Goal: Task Accomplishment & Management: Manage account settings

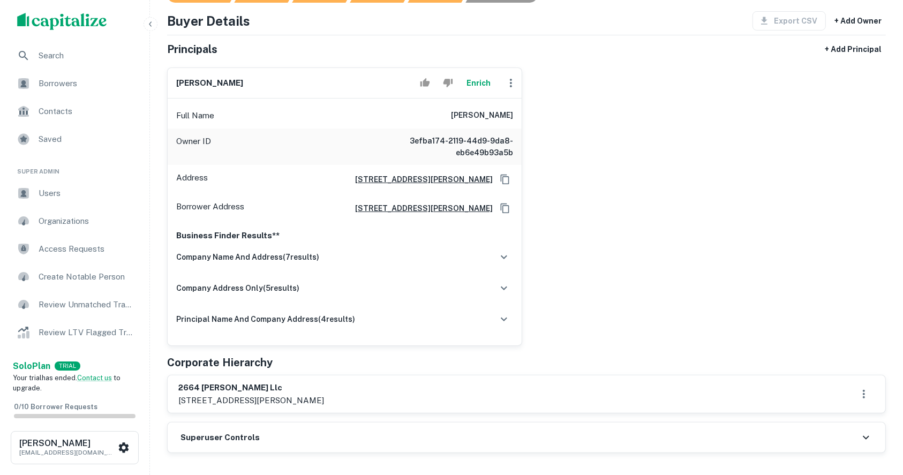
scroll to position [357, 0]
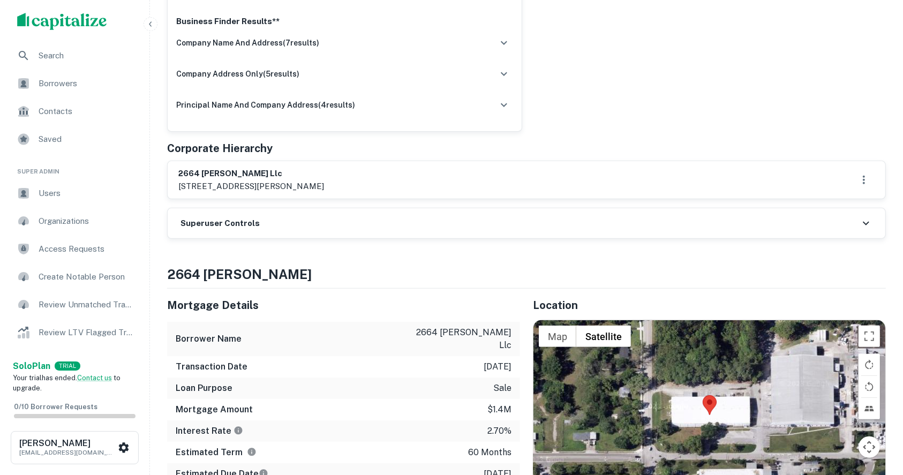
click at [281, 227] on div "Superuser Controls" at bounding box center [527, 223] width 718 height 30
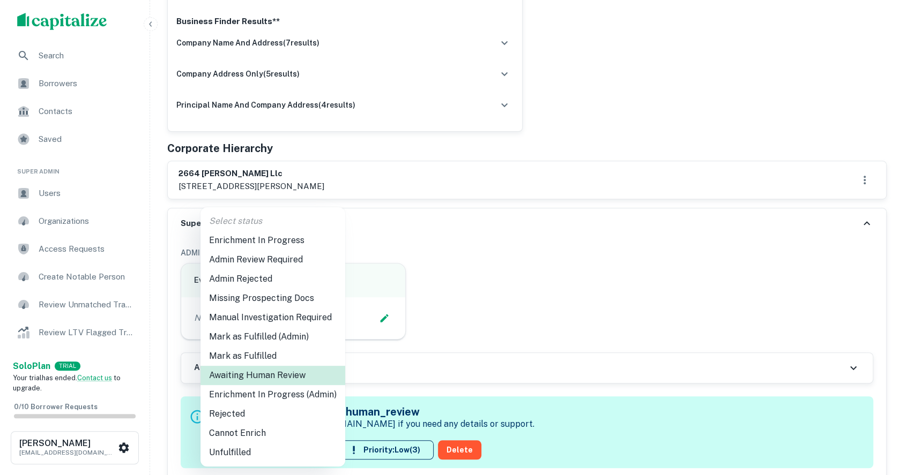
click at [318, 398] on li "Enrichment In Progress (Admin)" at bounding box center [272, 394] width 145 height 19
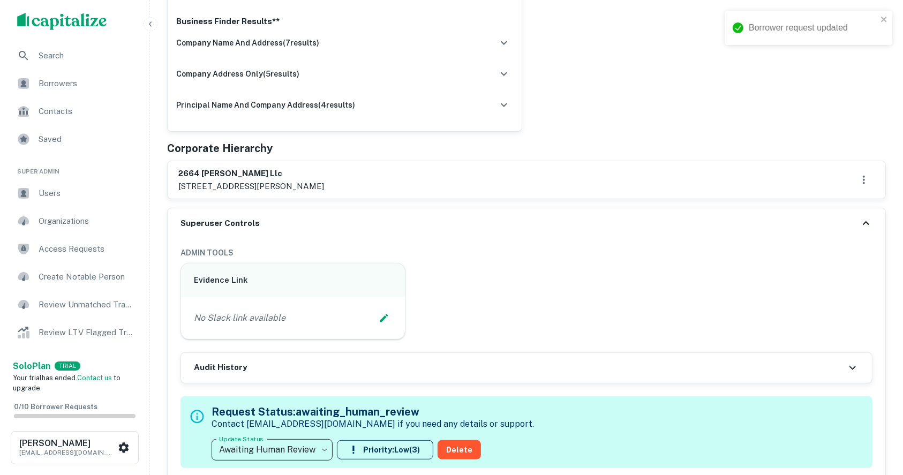
type input "**********"
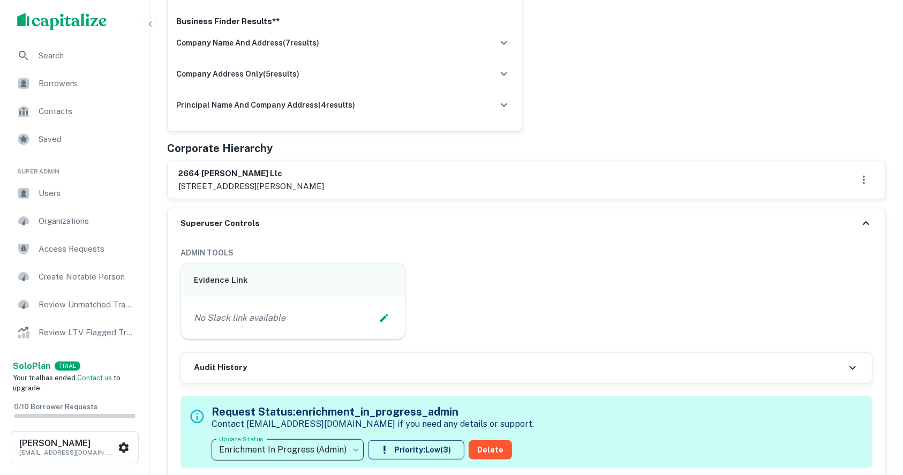
click at [391, 314] on button "Edit Slack Link" at bounding box center [384, 318] width 16 height 16
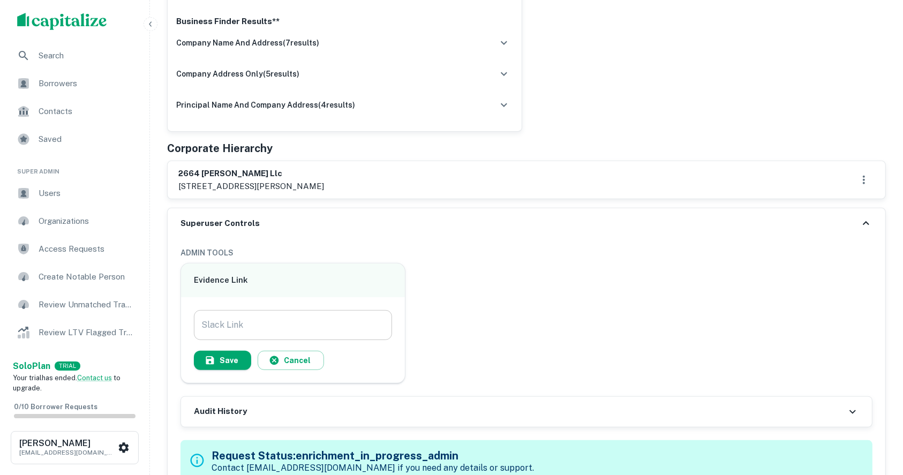
click at [291, 326] on input "Slack Link" at bounding box center [293, 325] width 198 height 30
paste input "**********"
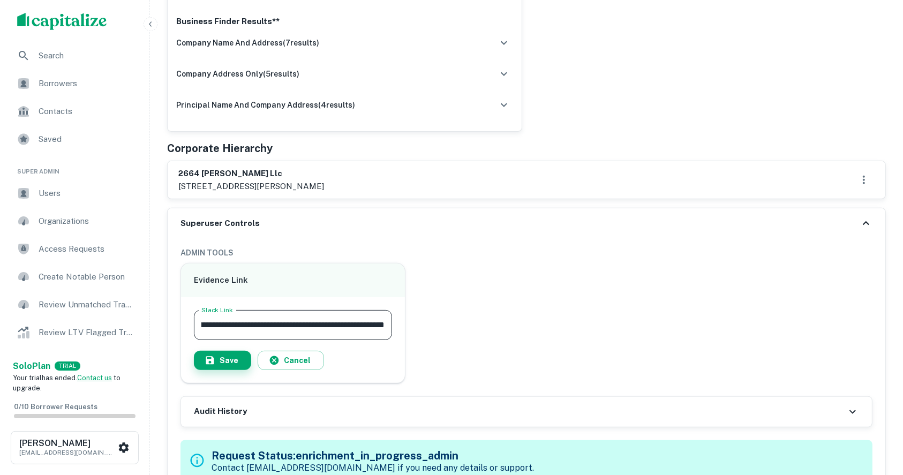
type input "**********"
click at [219, 356] on button "Save" at bounding box center [222, 360] width 57 height 19
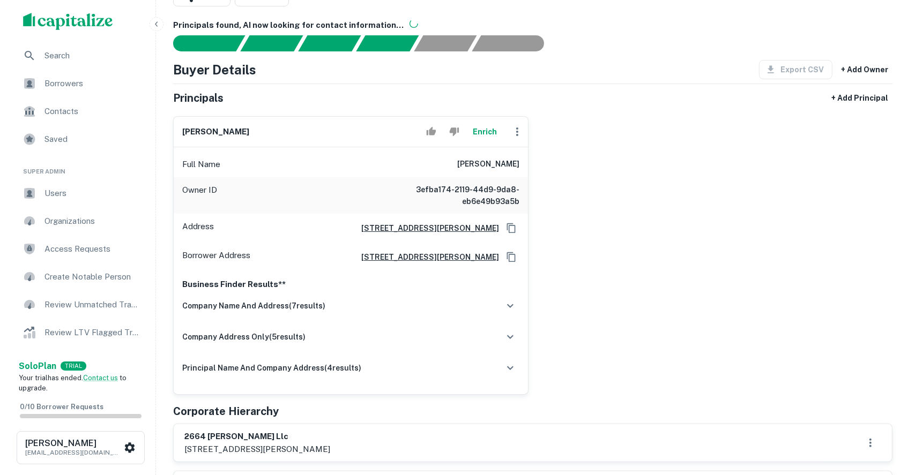
scroll to position [71, 0]
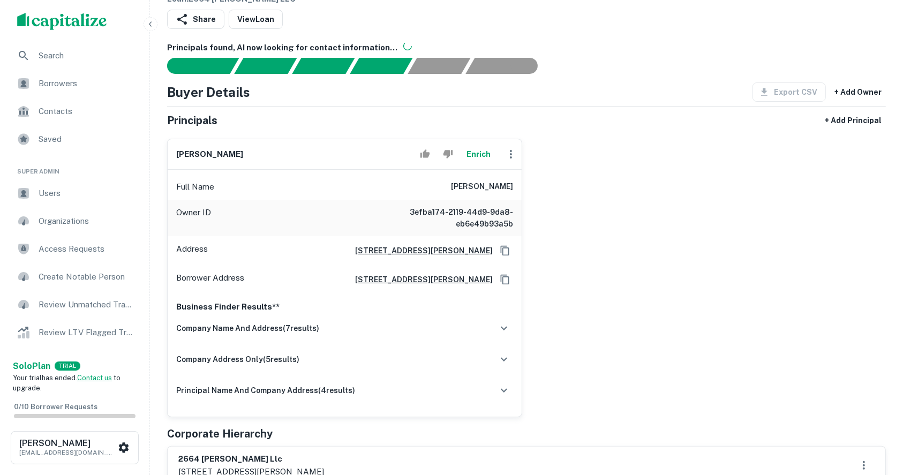
click at [476, 155] on button "Enrich" at bounding box center [479, 154] width 34 height 21
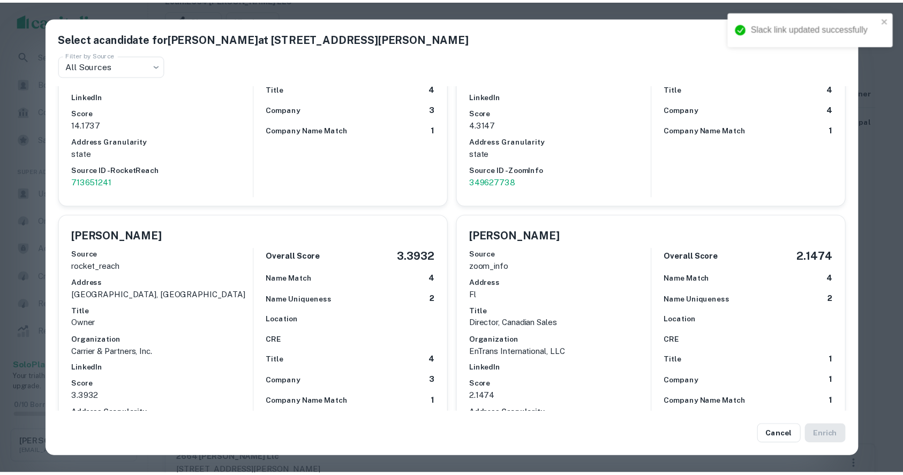
scroll to position [286, 0]
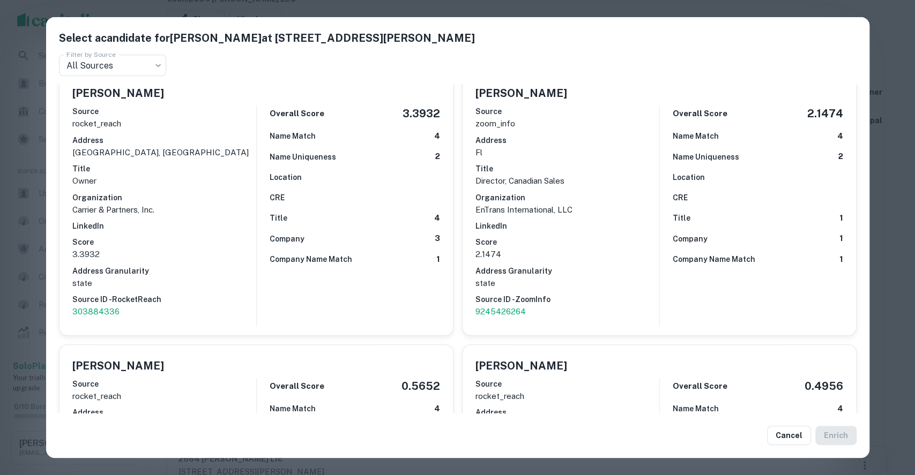
click at [880, 155] on div "Select a candidate for [PERSON_NAME] at [STREET_ADDRESS][PERSON_NAME] Filter by…" at bounding box center [457, 237] width 915 height 475
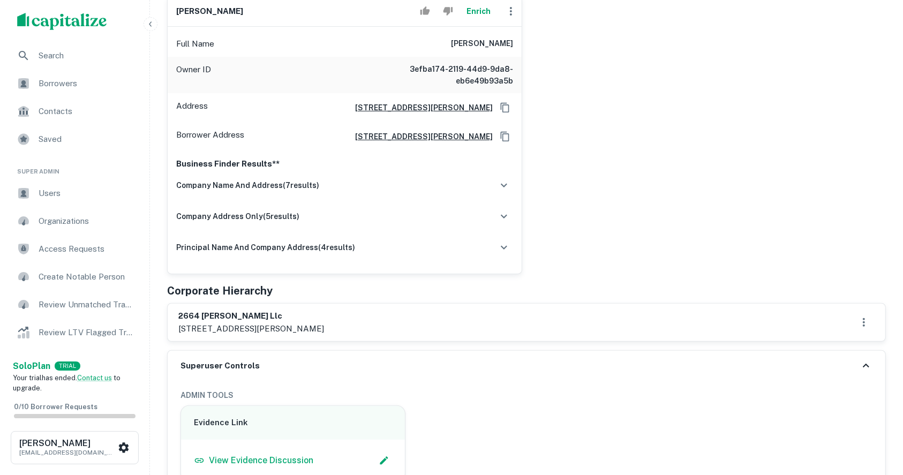
scroll to position [0, 0]
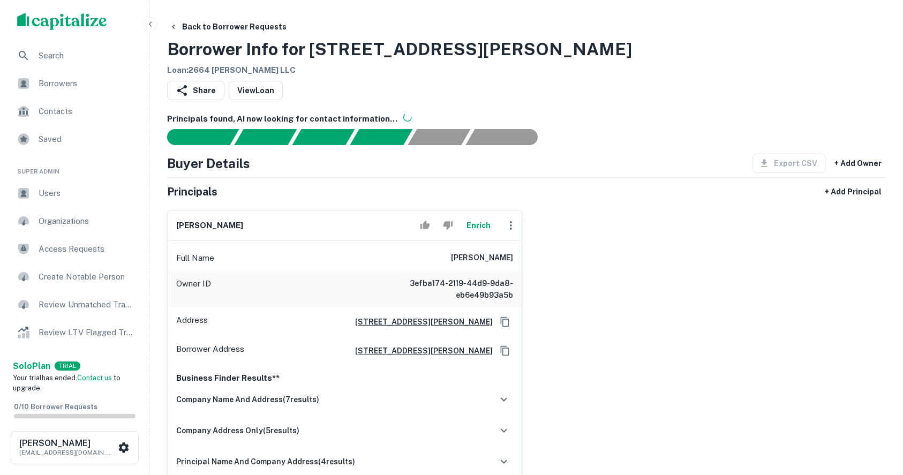
click at [229, 226] on h6 "[PERSON_NAME]" at bounding box center [209, 226] width 67 height 12
click at [214, 222] on h6 "[PERSON_NAME]" at bounding box center [209, 226] width 67 height 12
copy div "[PERSON_NAME] Enrich"
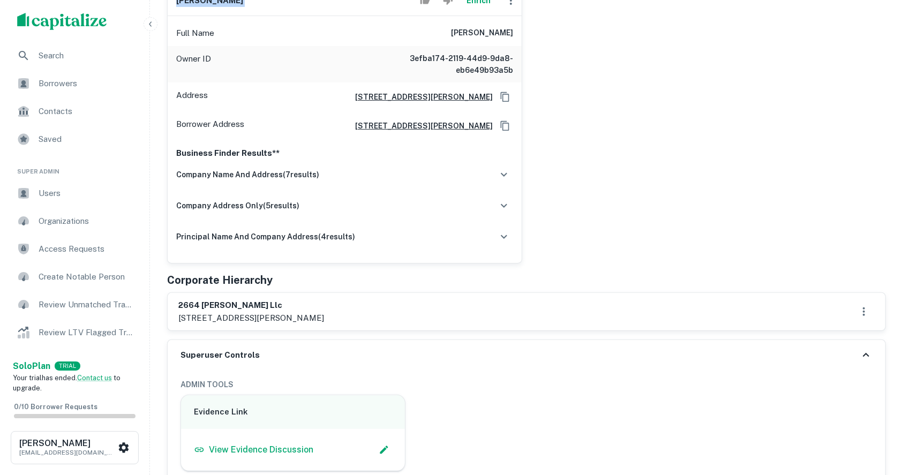
scroll to position [286, 0]
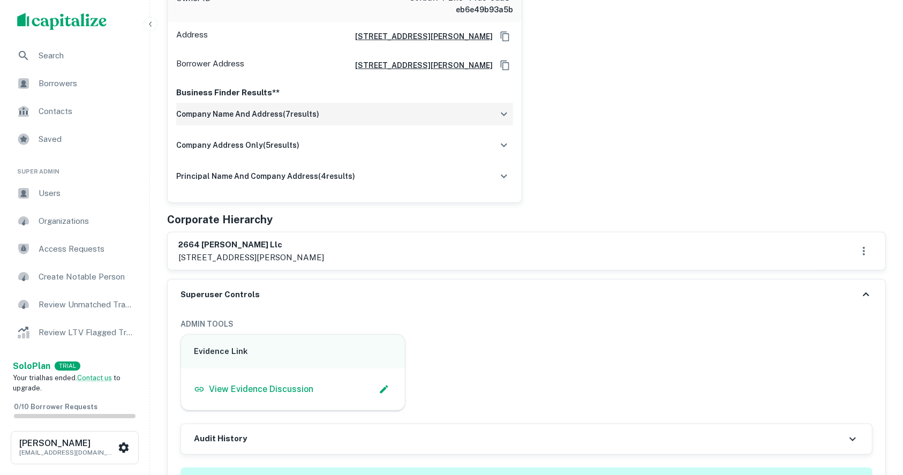
click at [503, 118] on icon "button" at bounding box center [504, 114] width 13 height 13
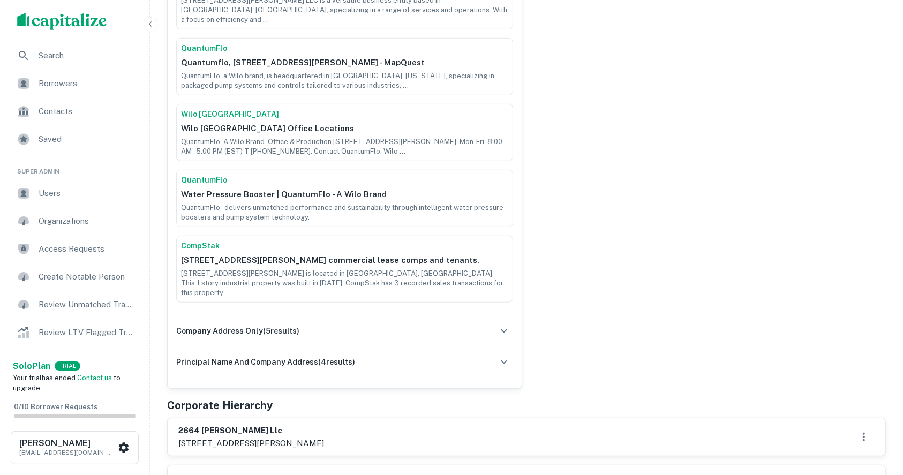
scroll to position [714, 0]
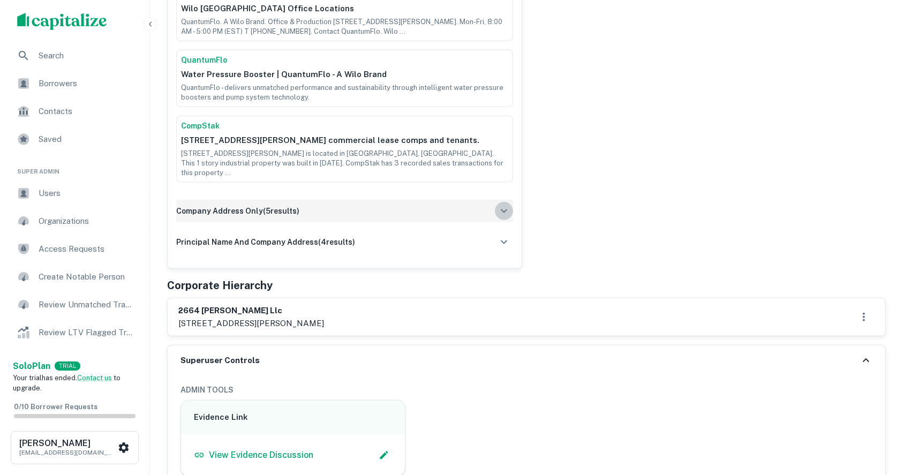
click at [506, 210] on icon "button" at bounding box center [504, 212] width 6 height 4
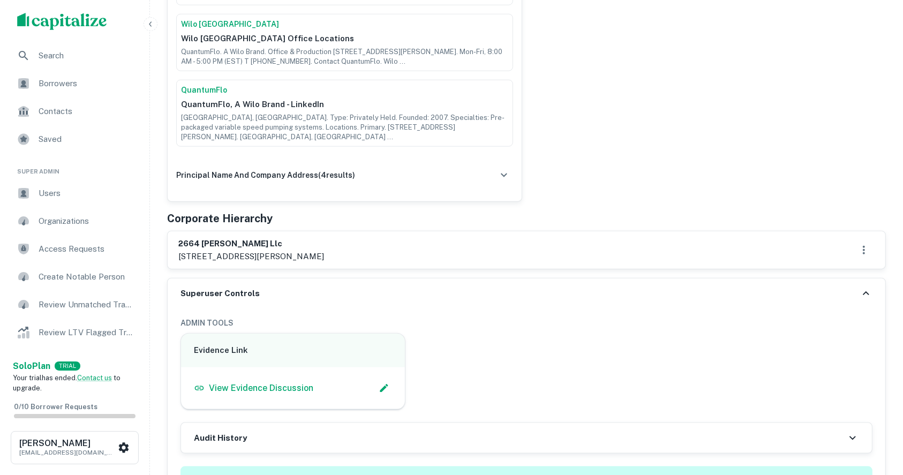
scroll to position [1143, 0]
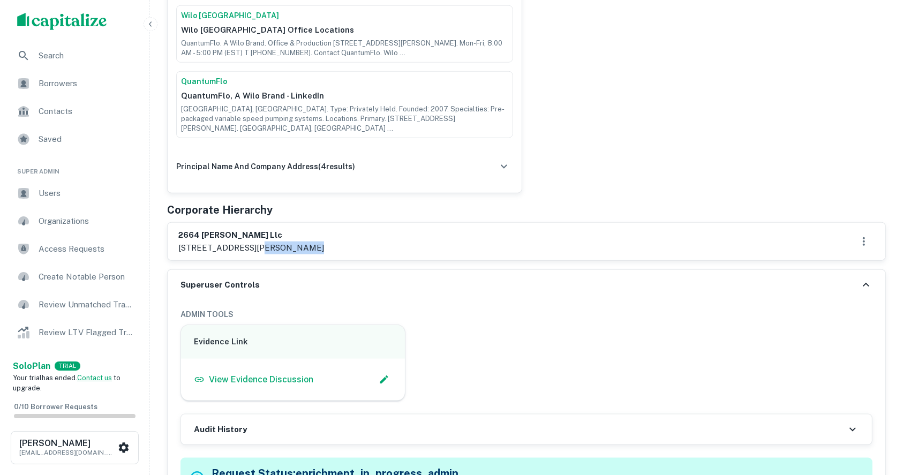
drag, startPoint x: 248, startPoint y: 194, endPoint x: 289, endPoint y: 197, distance: 41.4
click at [289, 242] on p "[STREET_ADDRESS][PERSON_NAME]" at bounding box center [251, 248] width 146 height 13
copy p "sanford, [GEOGRAPHIC_DATA]"
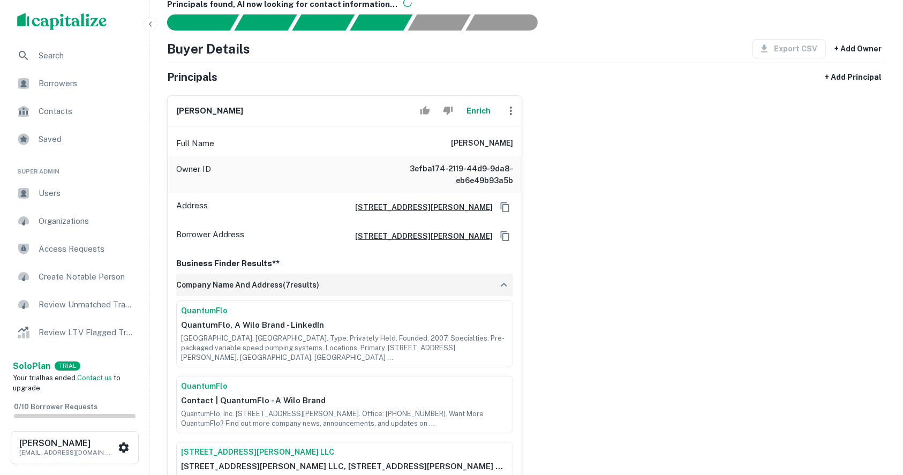
scroll to position [214, 0]
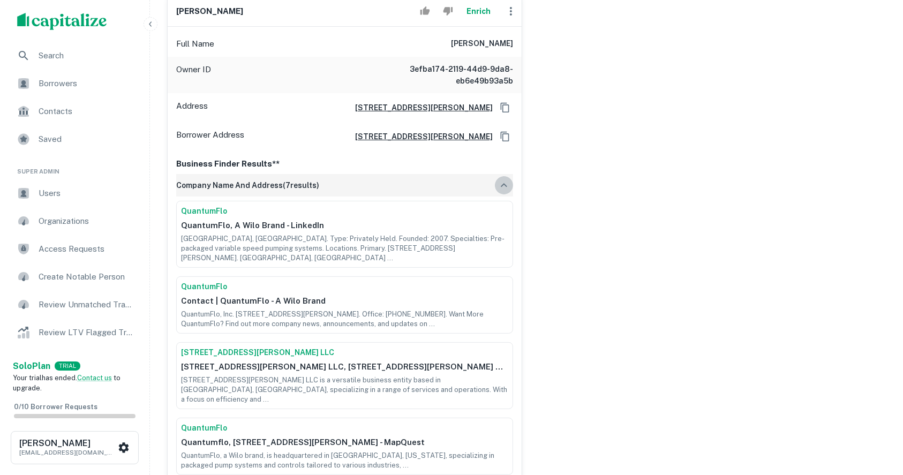
click at [500, 182] on icon "button" at bounding box center [504, 185] width 13 height 13
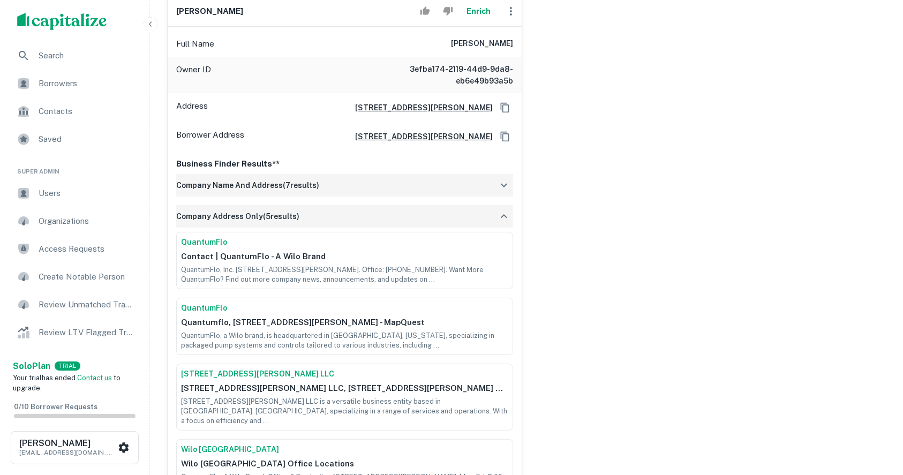
click at [510, 215] on icon "button" at bounding box center [504, 216] width 13 height 13
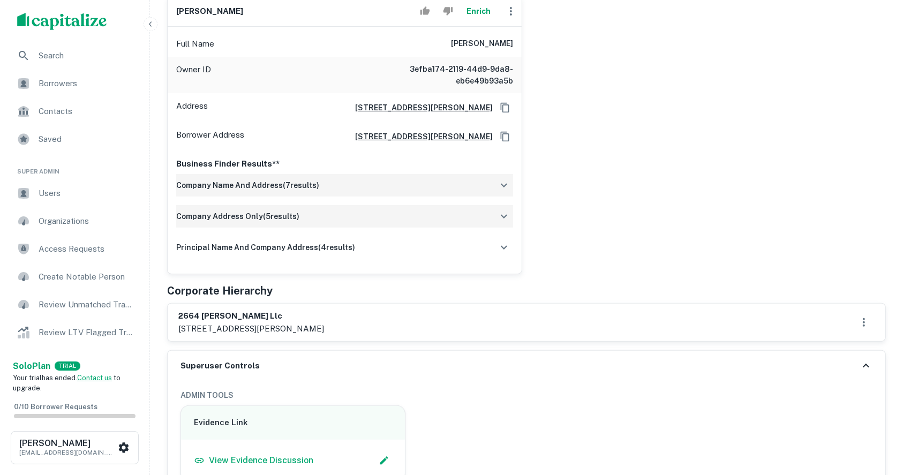
click at [537, 357] on div "Superuser Controls" at bounding box center [527, 366] width 718 height 30
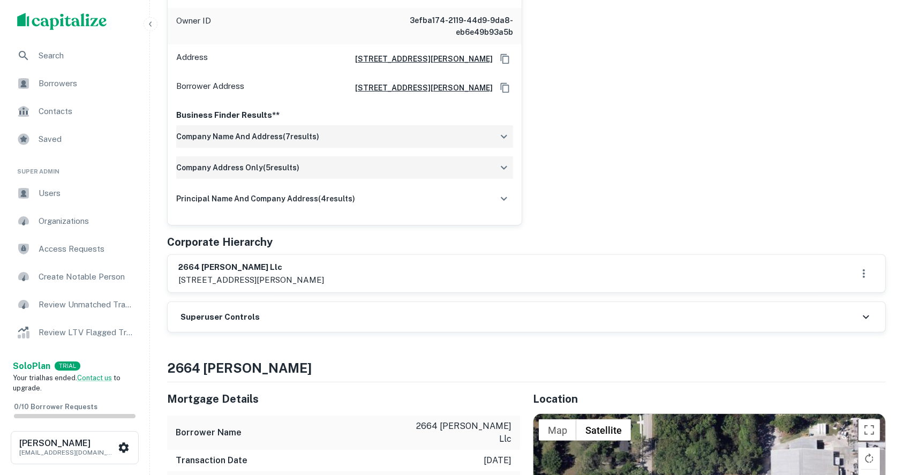
scroll to position [286, 0]
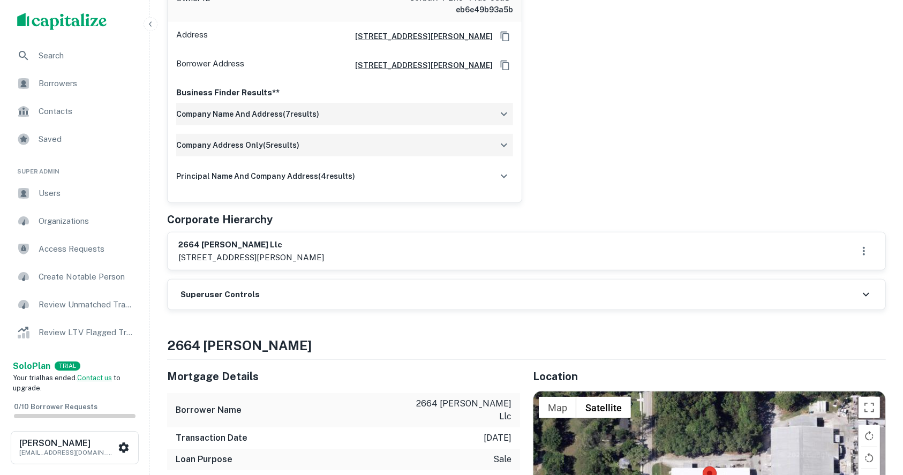
click at [384, 300] on div "Superuser Controls" at bounding box center [527, 295] width 718 height 30
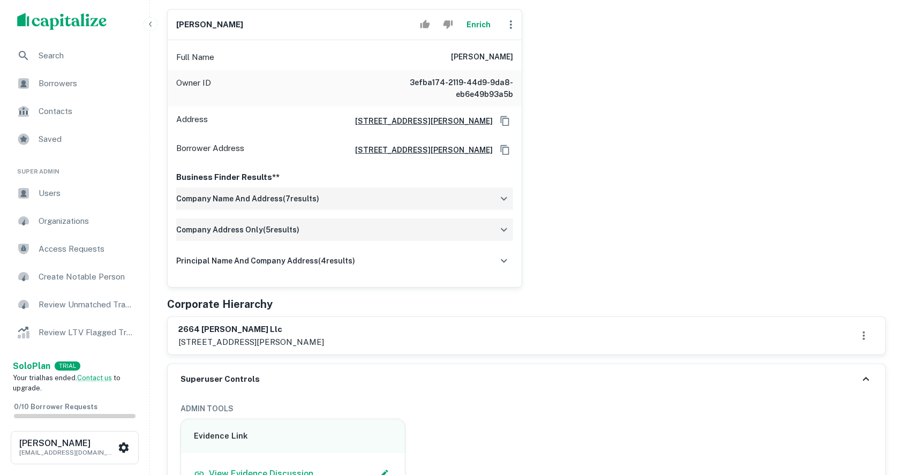
scroll to position [214, 0]
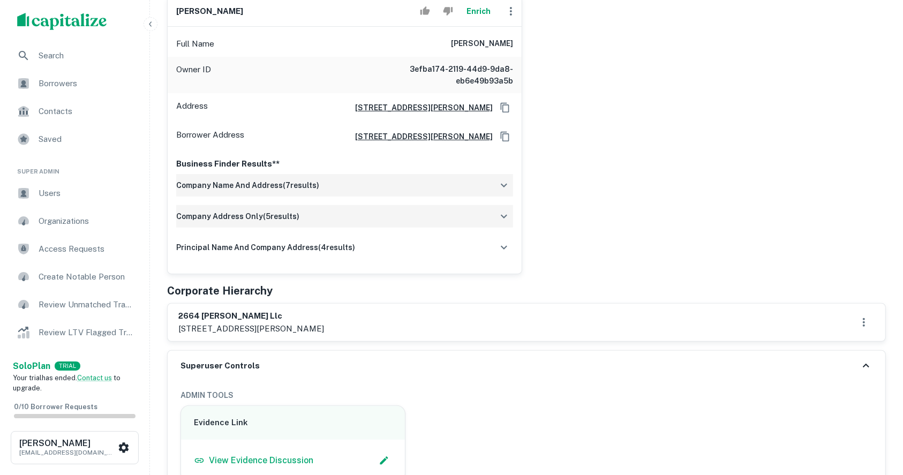
click at [206, 315] on h6 "2664 [PERSON_NAME] llc" at bounding box center [251, 316] width 146 height 12
click at [304, 319] on h6 "2664 [PERSON_NAME] llc" at bounding box center [251, 316] width 146 height 12
click at [230, 318] on h6 "2664 [PERSON_NAME] llc" at bounding box center [251, 316] width 146 height 12
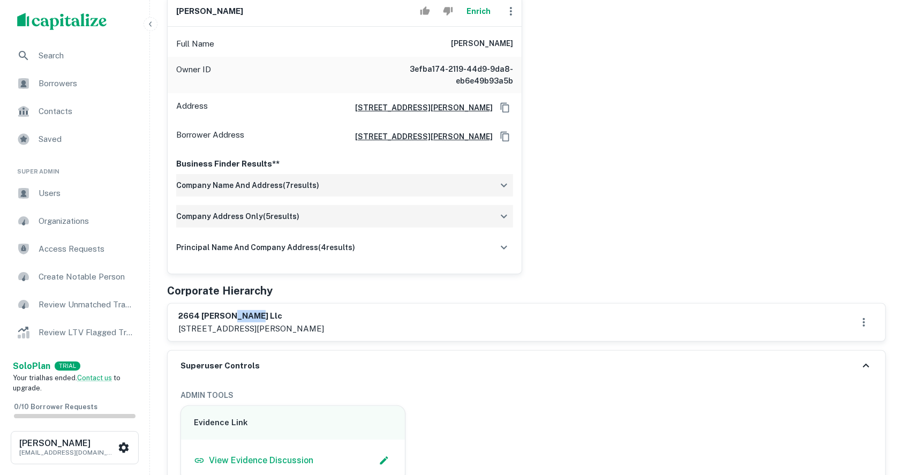
click at [230, 318] on h6 "2664 [PERSON_NAME] llc" at bounding box center [251, 316] width 146 height 12
drag, startPoint x: 230, startPoint y: 318, endPoint x: 266, endPoint y: 331, distance: 38.1
click at [266, 331] on div "2664 [PERSON_NAME] llc [STREET_ADDRESS][PERSON_NAME]" at bounding box center [251, 322] width 146 height 25
click at [237, 310] on h6 "2664 [PERSON_NAME] llc" at bounding box center [251, 316] width 146 height 12
click at [234, 319] on h6 "2664 [PERSON_NAME] llc" at bounding box center [251, 316] width 146 height 12
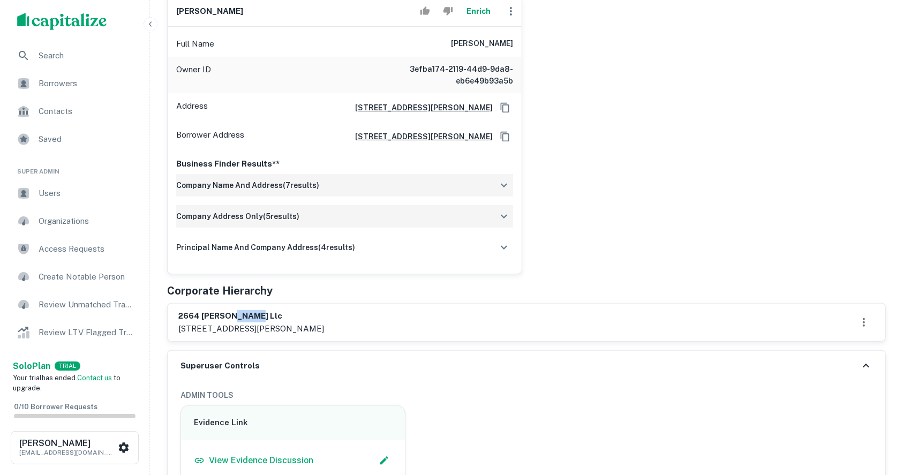
click at [234, 319] on h6 "2664 [PERSON_NAME] llc" at bounding box center [251, 316] width 146 height 12
click at [254, 324] on p "[STREET_ADDRESS][PERSON_NAME]" at bounding box center [251, 329] width 146 height 13
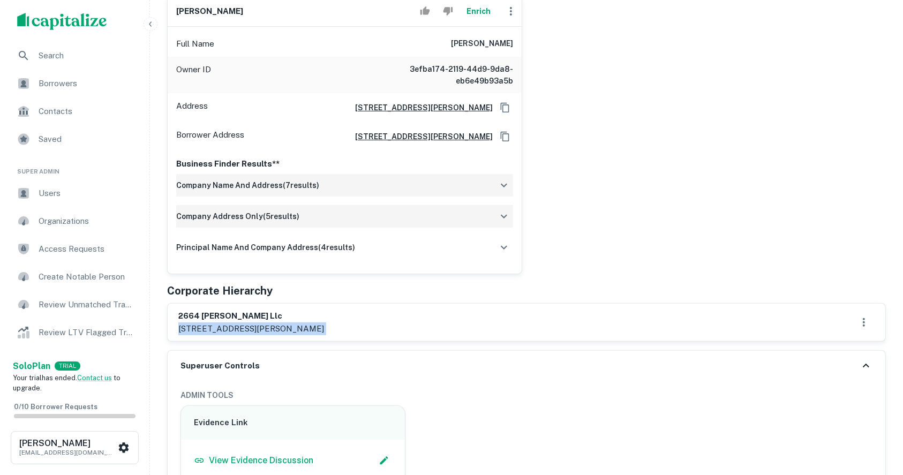
click at [254, 324] on p "[STREET_ADDRESS][PERSON_NAME]" at bounding box center [251, 329] width 146 height 13
click at [219, 10] on h6 "[PERSON_NAME]" at bounding box center [209, 11] width 67 height 12
copy div "[PERSON_NAME] Enrich"
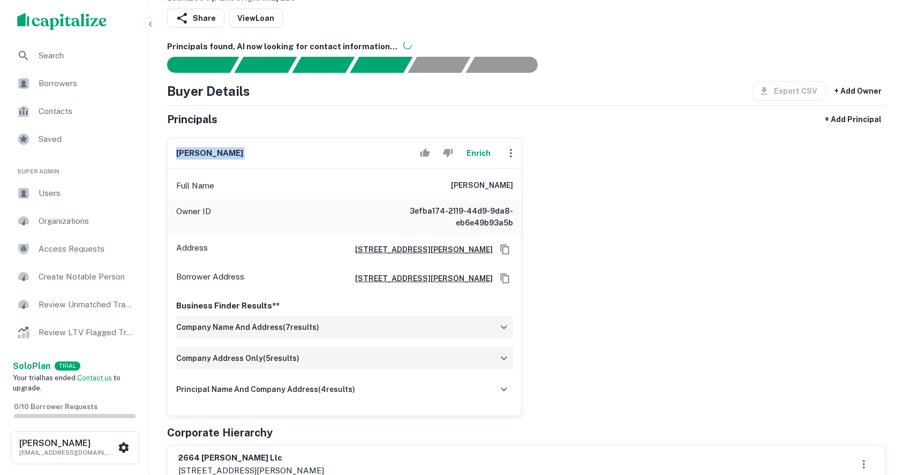
scroll to position [71, 0]
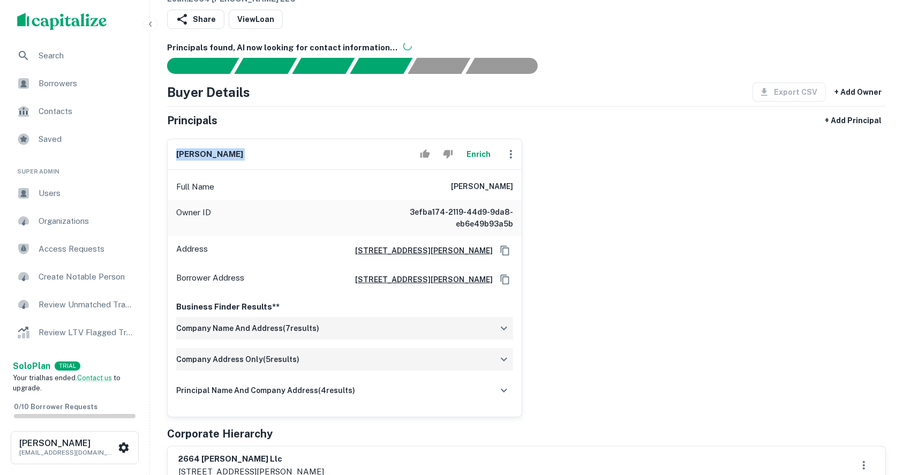
copy div "[PERSON_NAME] Enrich"
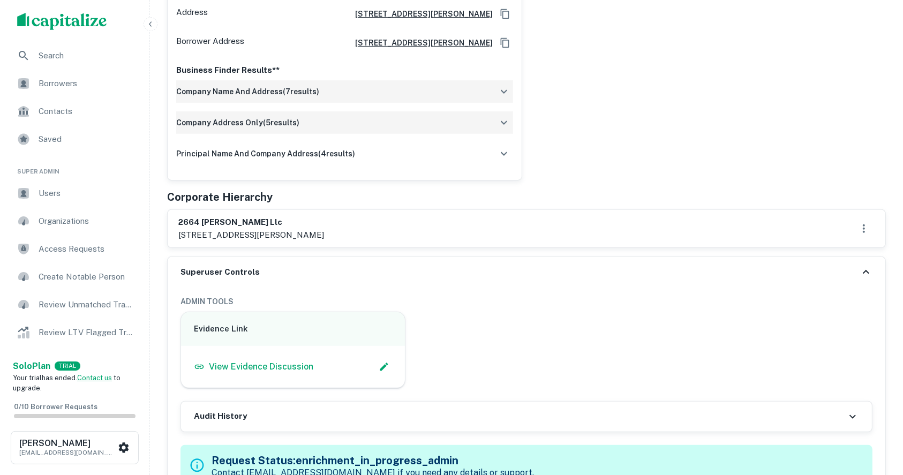
scroll to position [286, 0]
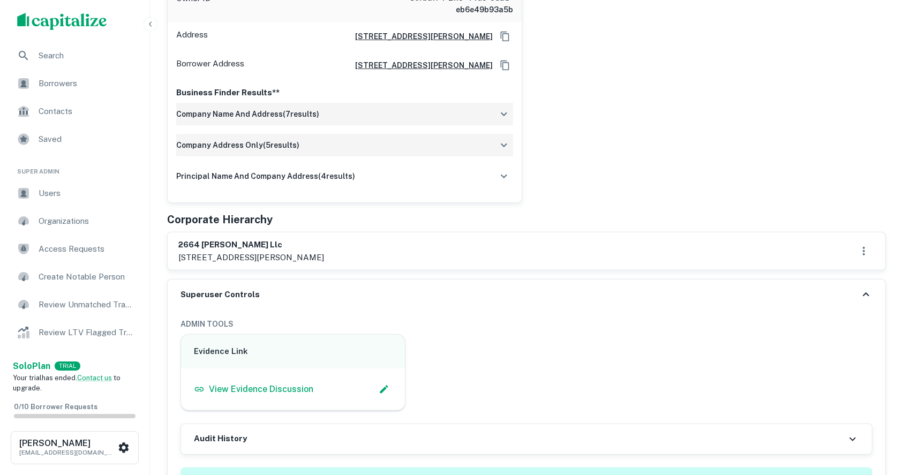
click at [859, 156] on div "[PERSON_NAME] Enrich Full Name [PERSON_NAME] Owner ID 3efba174-2119-44d9-9da8-e…" at bounding box center [523, 59] width 728 height 287
click at [237, 245] on h6 "2664 [PERSON_NAME] llc" at bounding box center [251, 245] width 146 height 12
copy h6 "2664 [PERSON_NAME] llc"
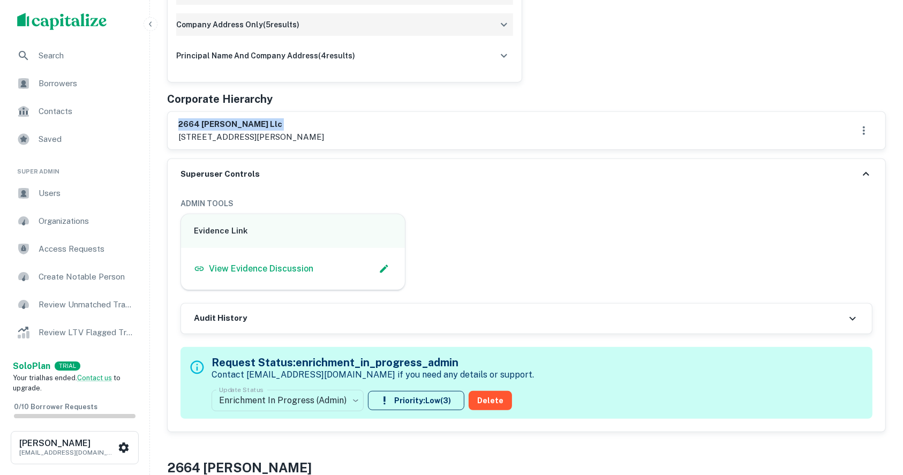
scroll to position [429, 0]
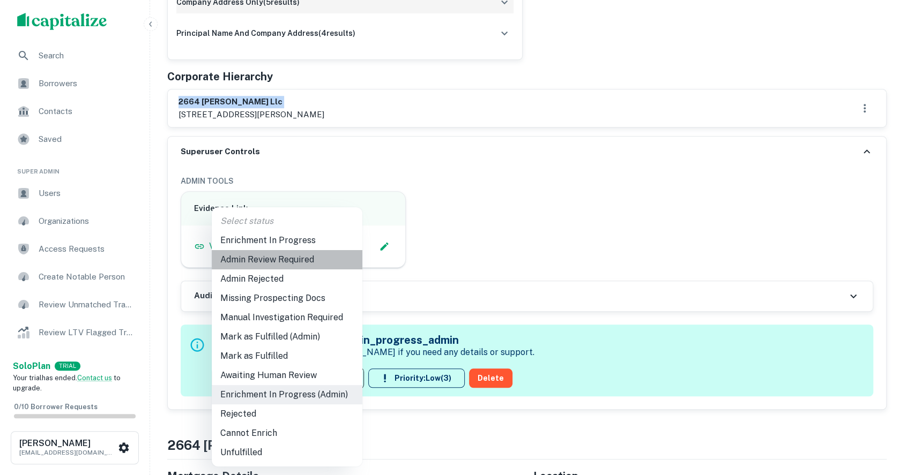
click at [304, 255] on li "Admin Review Required" at bounding box center [287, 259] width 151 height 19
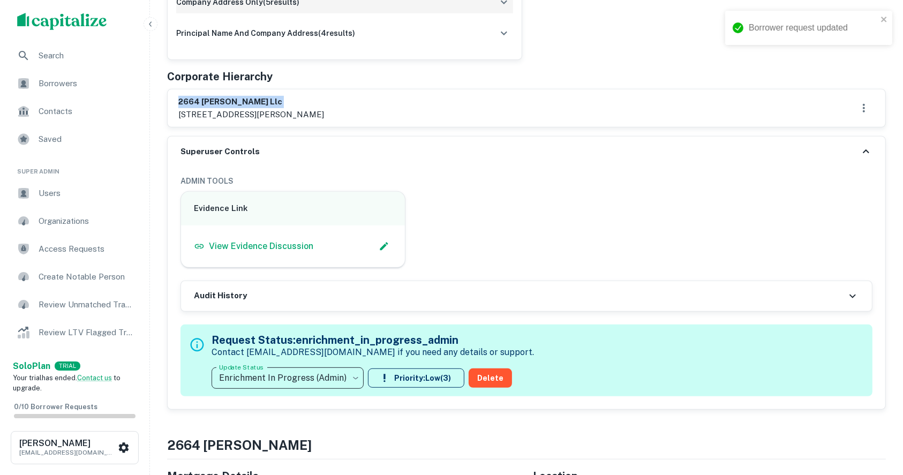
type input "**********"
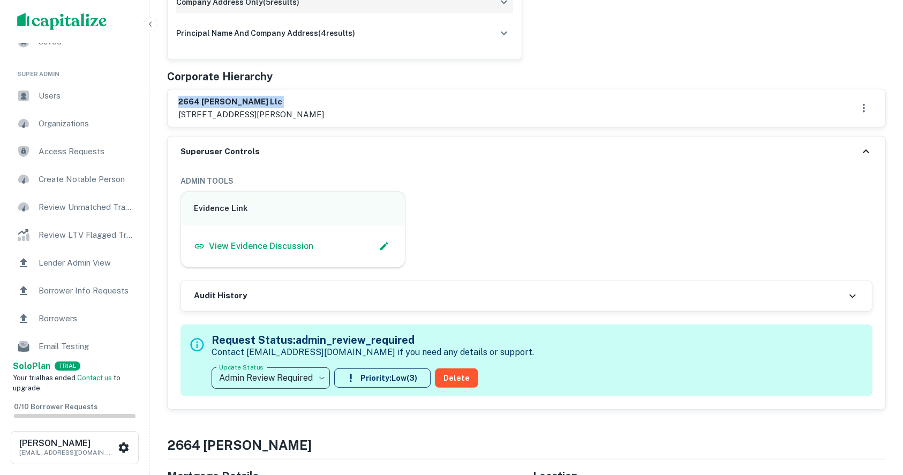
scroll to position [143, 0]
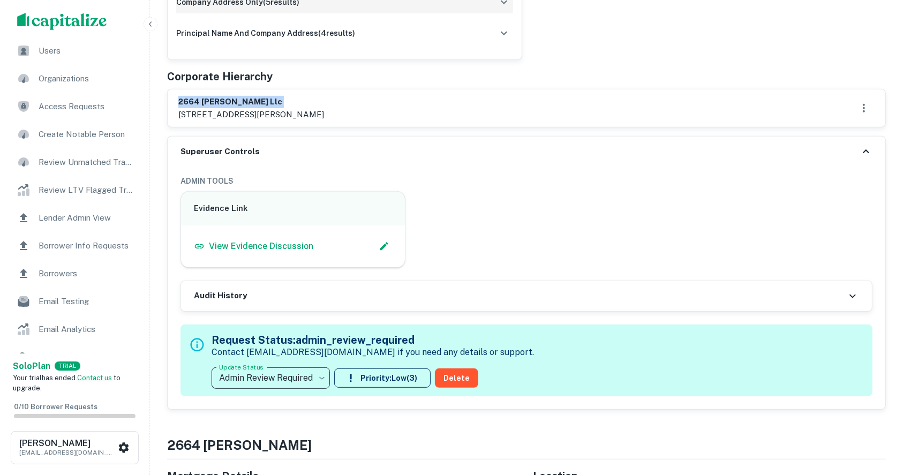
click at [83, 248] on span "Borrower Info Requests" at bounding box center [87, 246] width 96 height 13
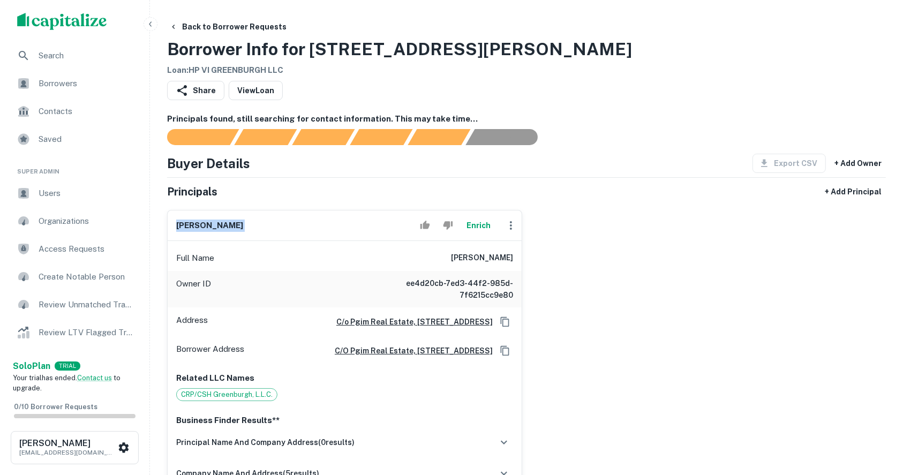
click at [207, 221] on h6 "luke gabay" at bounding box center [209, 226] width 67 height 12
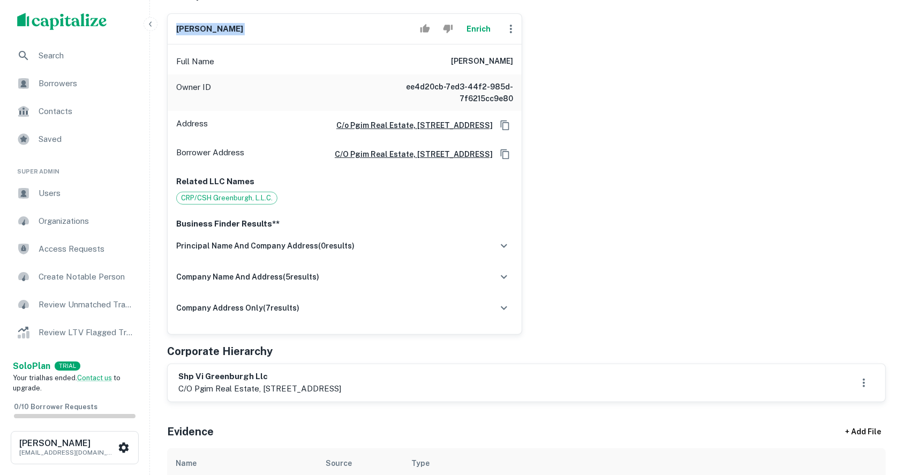
scroll to position [214, 0]
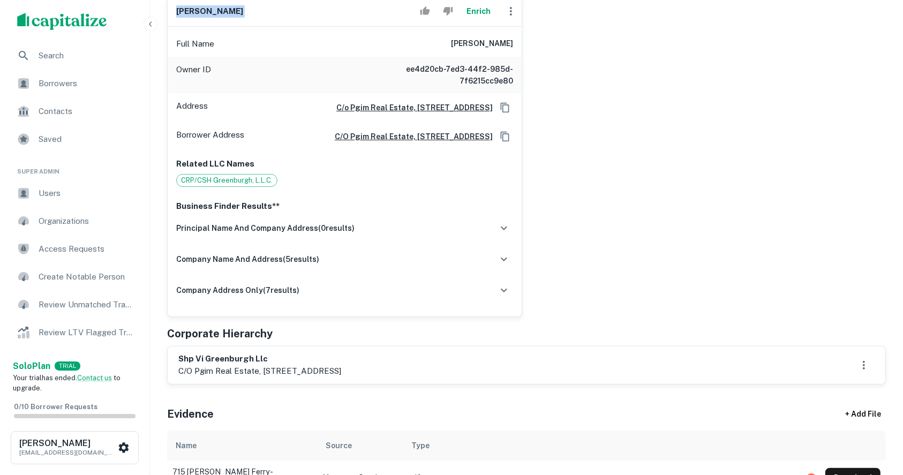
drag, startPoint x: 364, startPoint y: 378, endPoint x: 406, endPoint y: 382, distance: 41.4
click at [341, 378] on p "c/o pgim real estate, 7 giralda farms, 3rd floor, madison, nj, 07940" at bounding box center [259, 371] width 163 height 13
copy p "madison, nj"
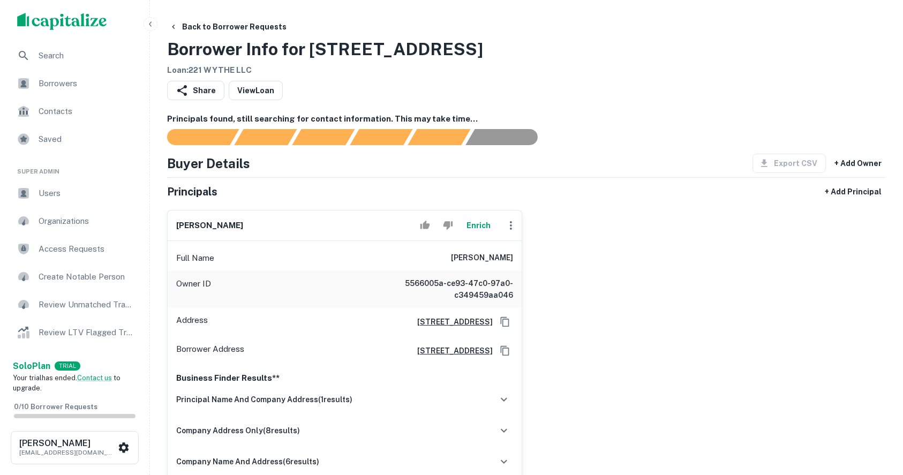
click at [224, 225] on h6 "abraham lipschitz" at bounding box center [209, 226] width 67 height 12
copy div "abraham lipschitz Enrich"
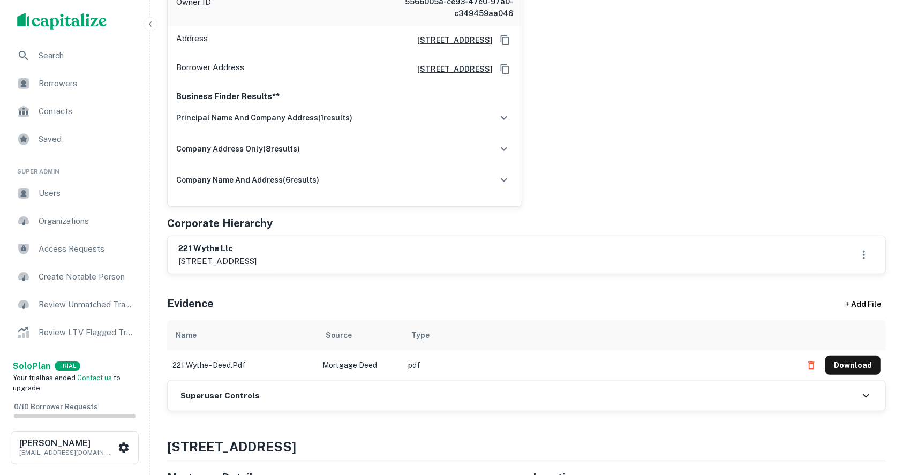
scroll to position [286, 0]
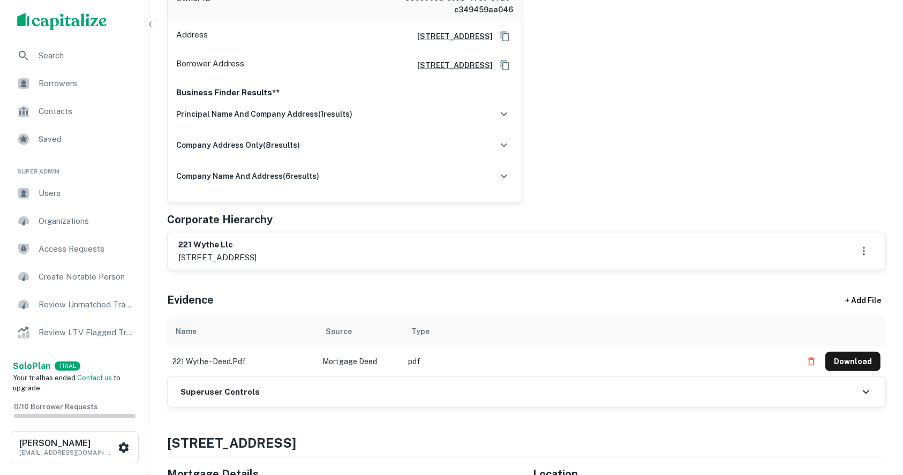
drag, startPoint x: 302, startPoint y: 257, endPoint x: 348, endPoint y: 258, distance: 45.6
click at [257, 258] on p "365 flushing avenue, suite 711, brooklyn, ny, 11205" at bounding box center [217, 257] width 78 height 13
drag, startPoint x: 299, startPoint y: 255, endPoint x: 346, endPoint y: 259, distance: 47.3
click at [257, 259] on p "365 flushing avenue, suite 711, brooklyn, ny, 11205" at bounding box center [217, 257] width 78 height 13
copy p "brooklyn, ny,"
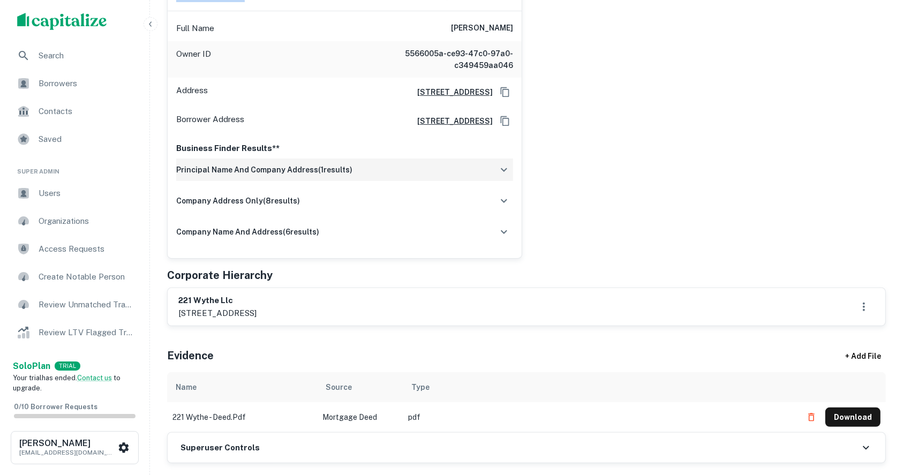
scroll to position [143, 0]
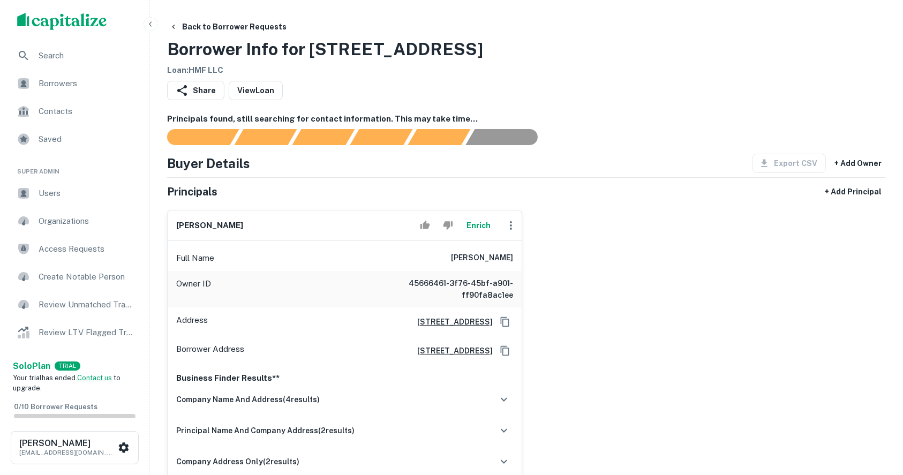
click at [217, 222] on h6 "howard m fischtal" at bounding box center [209, 226] width 67 height 12
copy div "howard m fischtal Enrich"
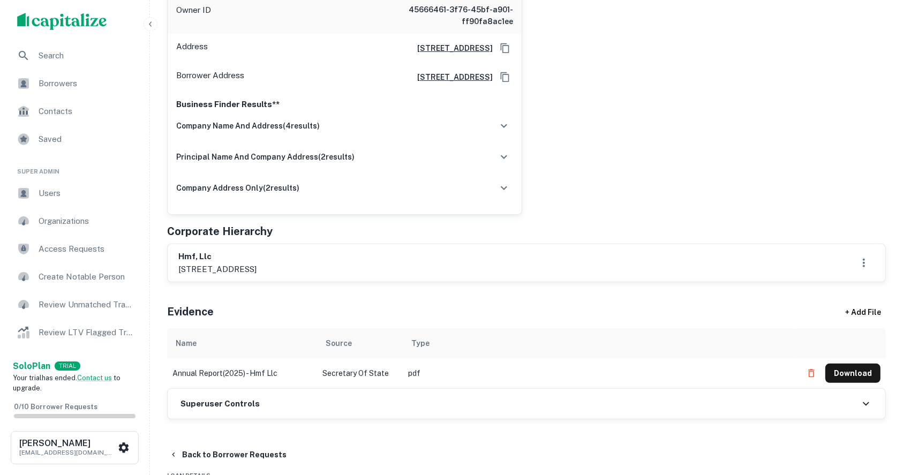
scroll to position [357, 0]
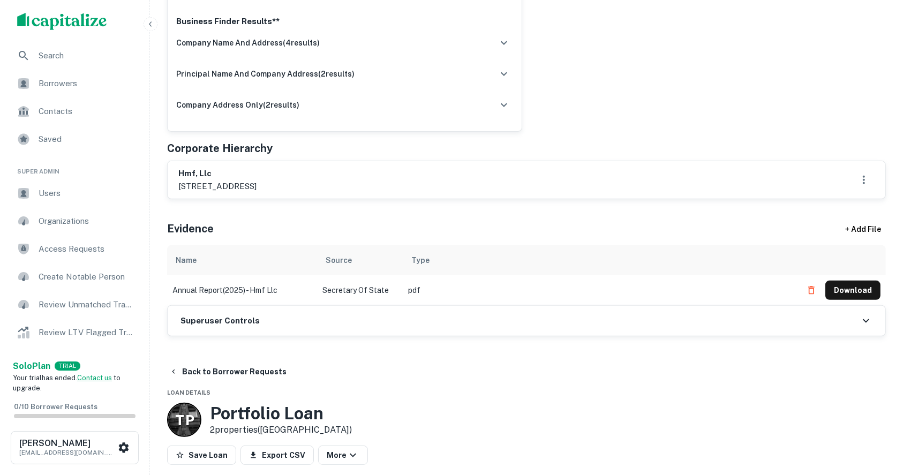
drag, startPoint x: 244, startPoint y: 183, endPoint x: 300, endPoint y: 186, distance: 56.4
click at [257, 186] on p "144 rubber ave.,, naugatuck, ct, 06770" at bounding box center [217, 186] width 78 height 13
copy p "naugatuck, ct,"
click at [227, 331] on div "Superuser Controls" at bounding box center [527, 321] width 718 height 30
